Goal: Transaction & Acquisition: Book appointment/travel/reservation

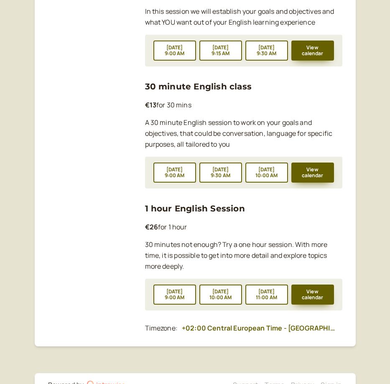
scroll to position [693, 0]
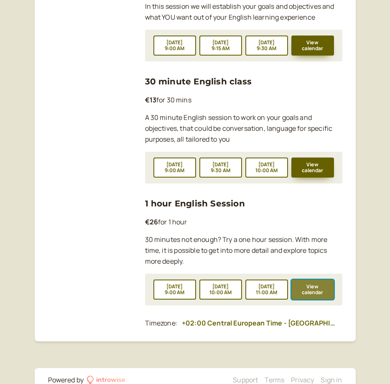
click at [318, 279] on button "View calendar" at bounding box center [312, 289] width 43 height 20
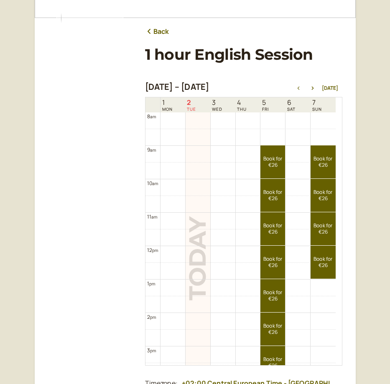
scroll to position [87, 0]
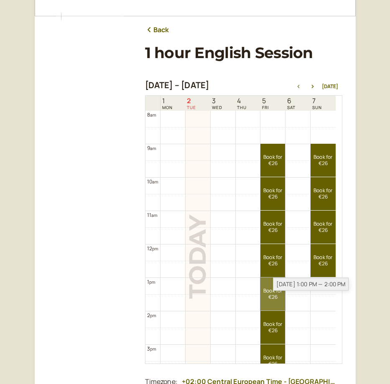
click at [271, 288] on link "Book for €26 €26" at bounding box center [272, 293] width 25 height 33
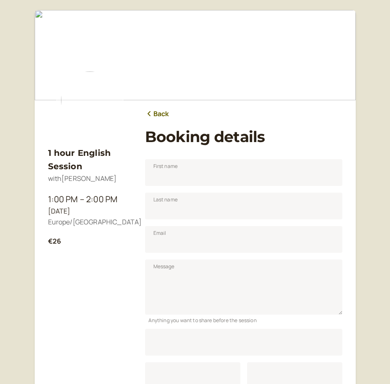
scroll to position [104, 0]
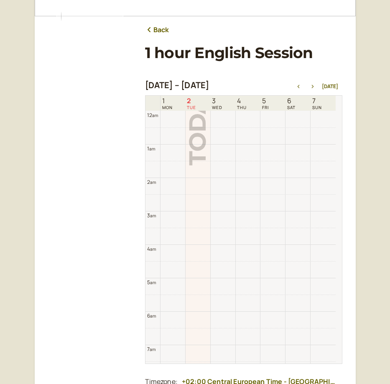
scroll to position [268, 0]
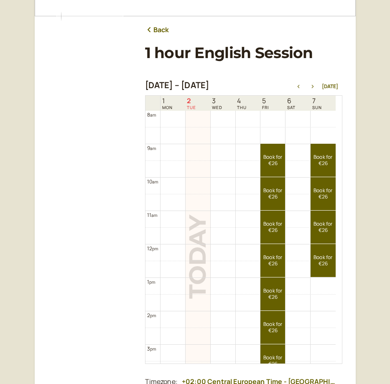
click at [312, 85] on icon "button" at bounding box center [312, 86] width 10 height 3
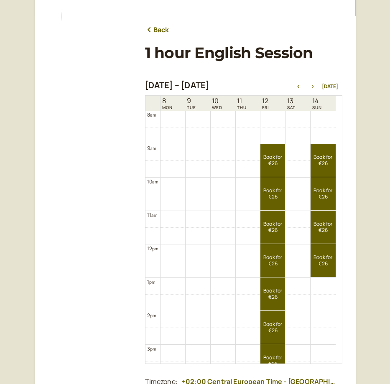
click at [312, 85] on icon "button" at bounding box center [312, 86] width 10 height 3
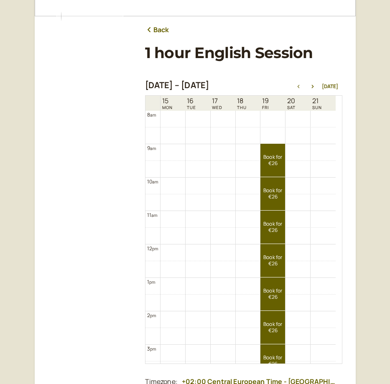
click at [301, 86] on icon "button" at bounding box center [298, 86] width 10 height 3
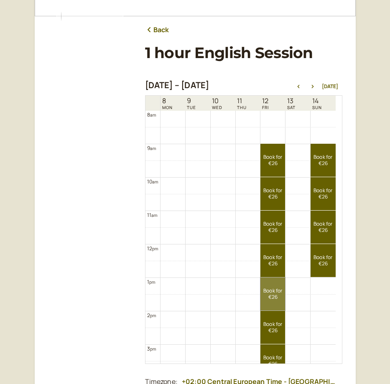
click at [270, 294] on link "Book for €26 €26" at bounding box center [272, 293] width 25 height 33
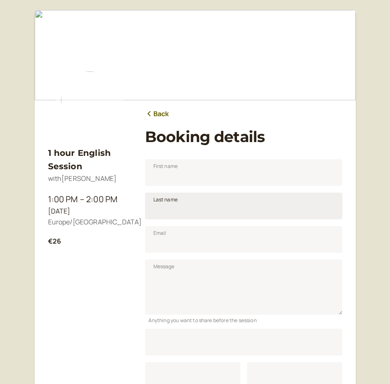
scroll to position [104, 0]
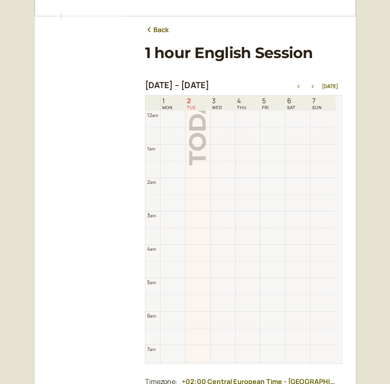
scroll to position [268, 0]
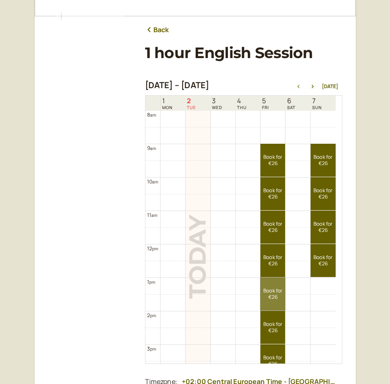
click at [284, 299] on link "Book for €26 €26" at bounding box center [272, 293] width 25 height 33
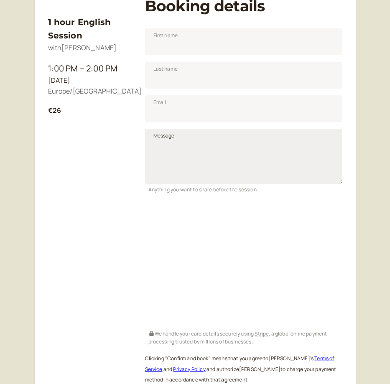
scroll to position [137, 0]
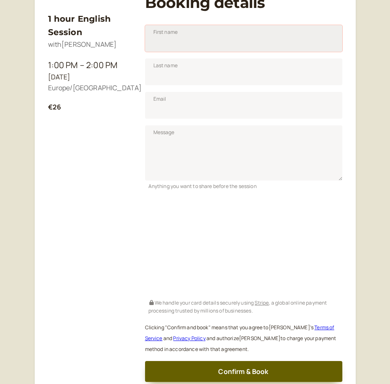
click at [221, 47] on input "First name" at bounding box center [243, 38] width 197 height 27
type input "[PERSON_NAME]"
type input "Modena"
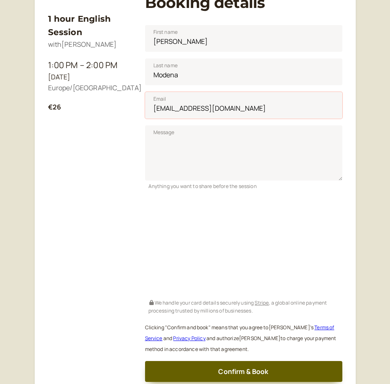
scroll to position [206, 0]
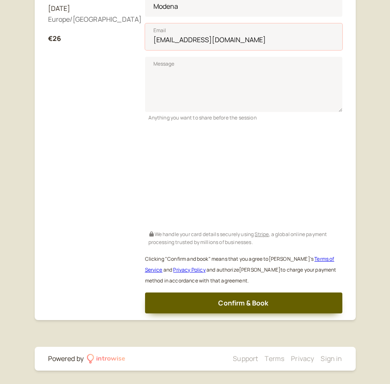
type input "[EMAIL_ADDRESS][DOMAIN_NAME]"
click at [235, 313] on main "1 hour English Session with [PERSON_NAME] 1:00 PM – 2:00 PM [DATE] Europe/[GEOG…" at bounding box center [195, 63] width 321 height 513
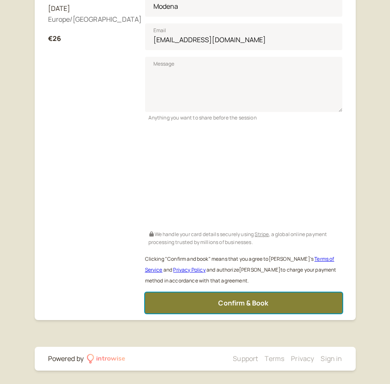
click at [243, 301] on span "Confirm & Book" at bounding box center [243, 302] width 50 height 9
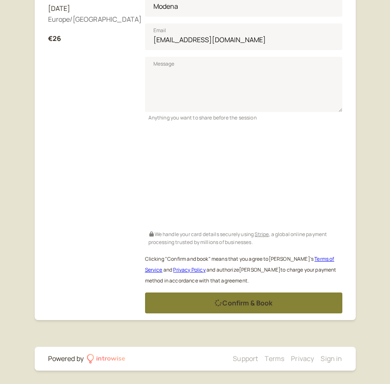
scroll to position [0, 0]
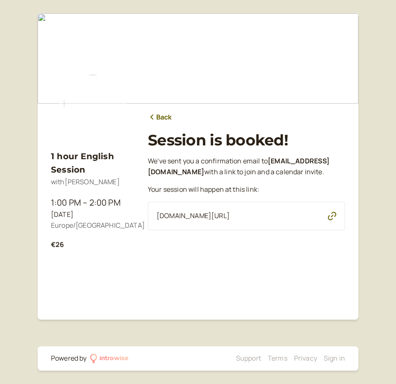
click at [157, 116] on link "Back" at bounding box center [160, 117] width 24 height 11
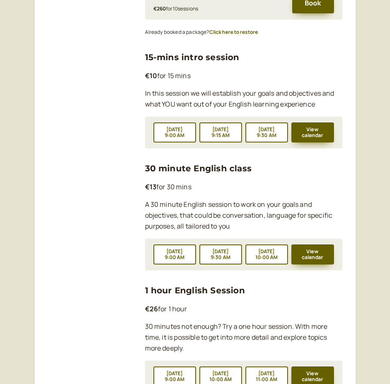
scroll to position [693, 0]
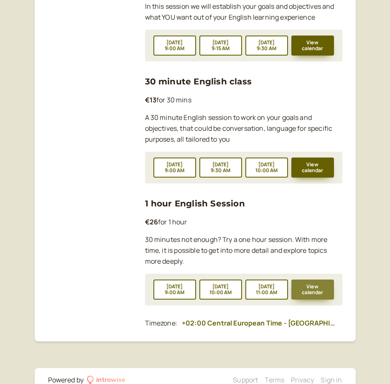
click at [313, 279] on button "View calendar" at bounding box center [312, 289] width 43 height 20
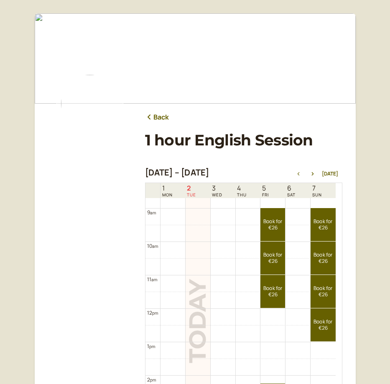
scroll to position [290, 0]
click at [313, 174] on icon "button" at bounding box center [312, 173] width 2 height 3
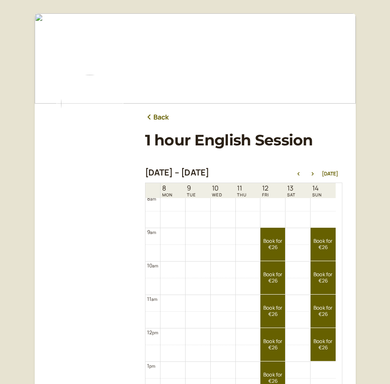
scroll to position [258, 0]
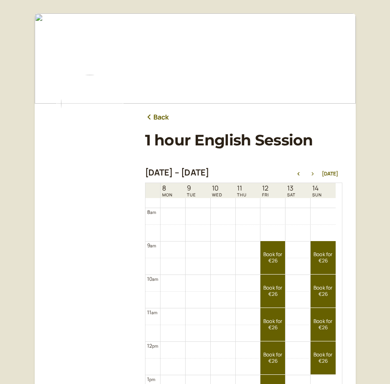
click at [313, 175] on icon "button" at bounding box center [312, 173] width 2 height 3
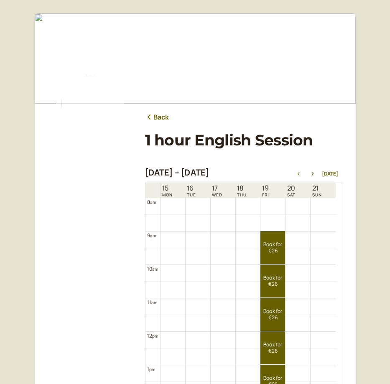
click at [302, 172] on icon "button" at bounding box center [298, 173] width 10 height 3
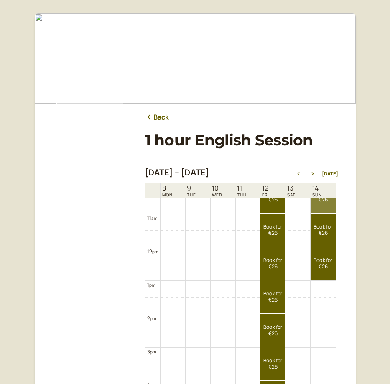
scroll to position [353, 0]
click at [272, 292] on link "Book for €26 €26" at bounding box center [272, 296] width 25 height 33
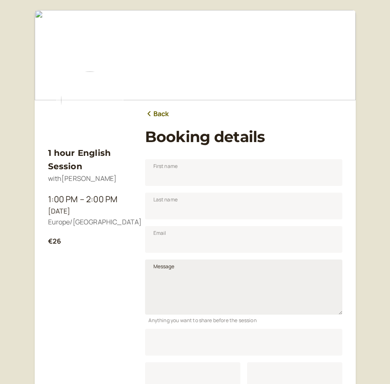
scroll to position [104, 0]
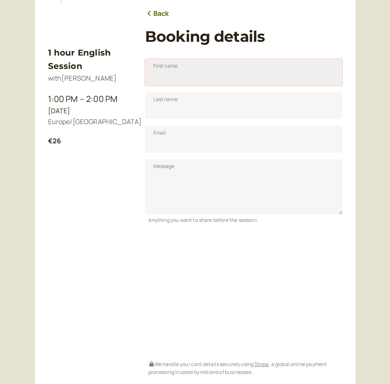
click at [211, 81] on input "First name" at bounding box center [243, 72] width 197 height 27
type input "[PERSON_NAME]"
type input "Modena"
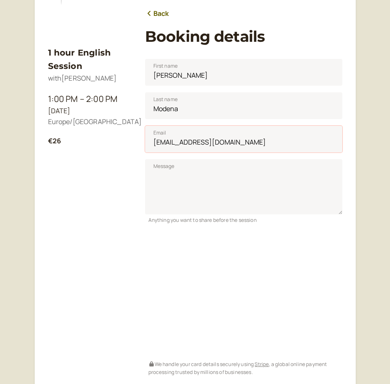
type input "[EMAIL_ADDRESS][DOMAIN_NAME]"
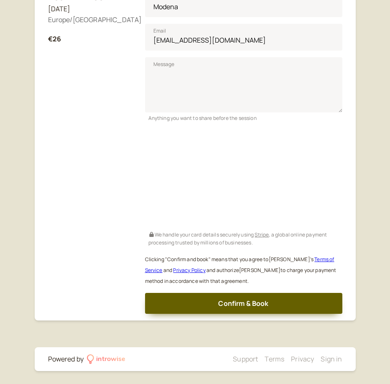
scroll to position [206, 0]
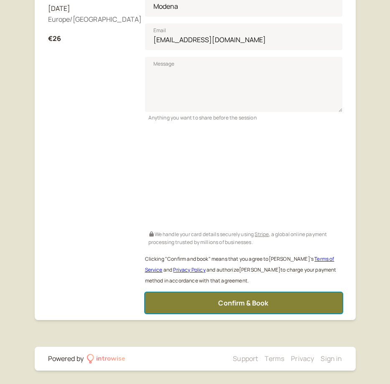
click at [264, 311] on button "Confirm & Book" at bounding box center [243, 302] width 197 height 21
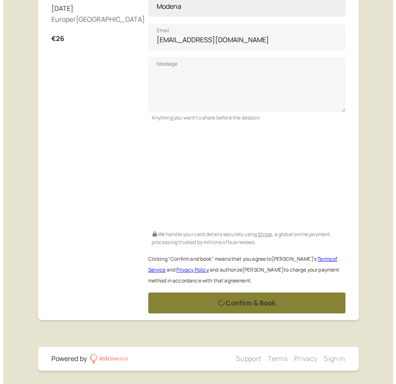
scroll to position [0, 0]
